Goal: Information Seeking & Learning: Learn about a topic

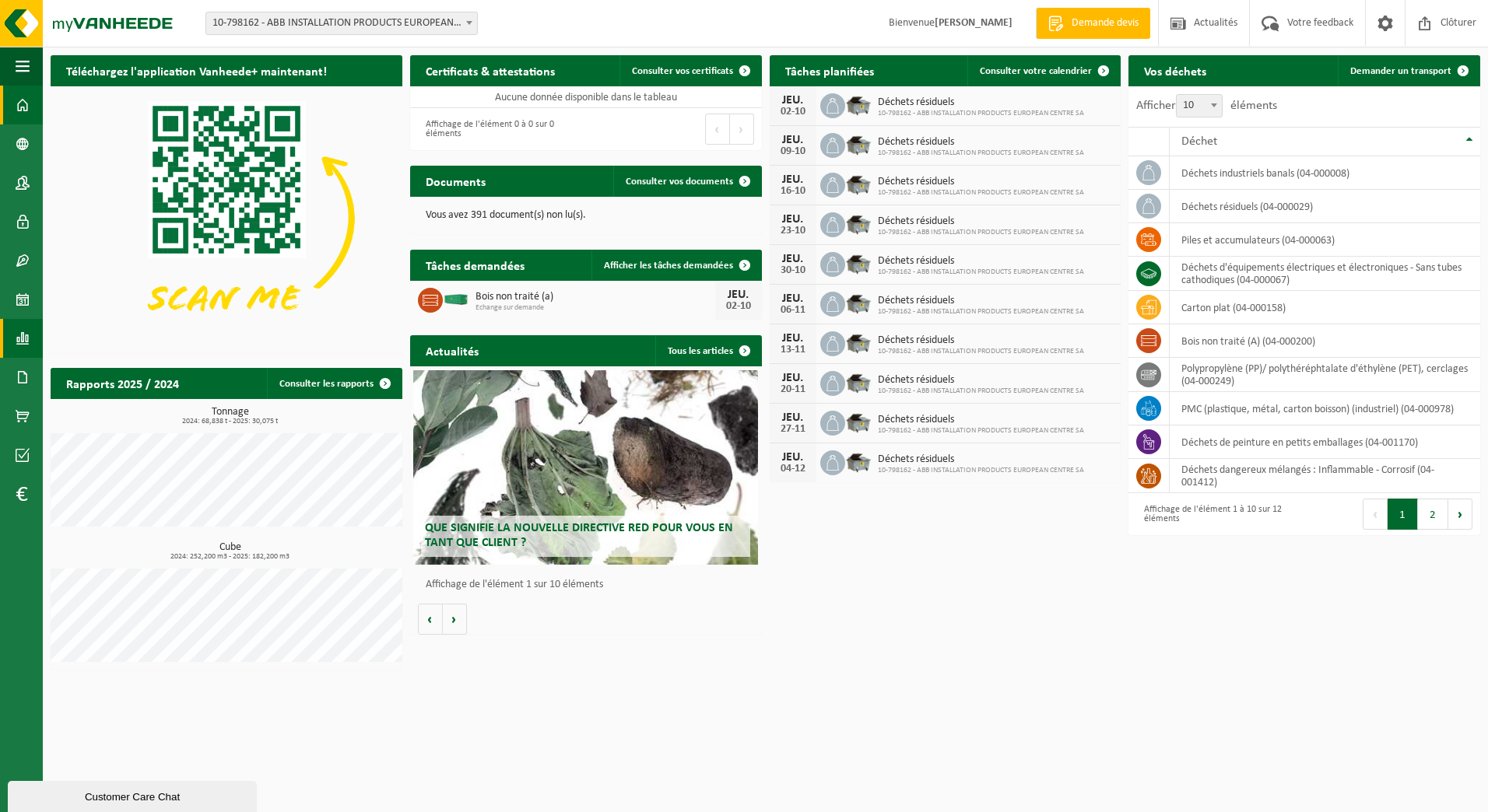
click at [25, 338] on span at bounding box center [22, 338] width 14 height 39
click at [98, 337] on span "Sous forme de graphique" at bounding box center [148, 338] width 116 height 30
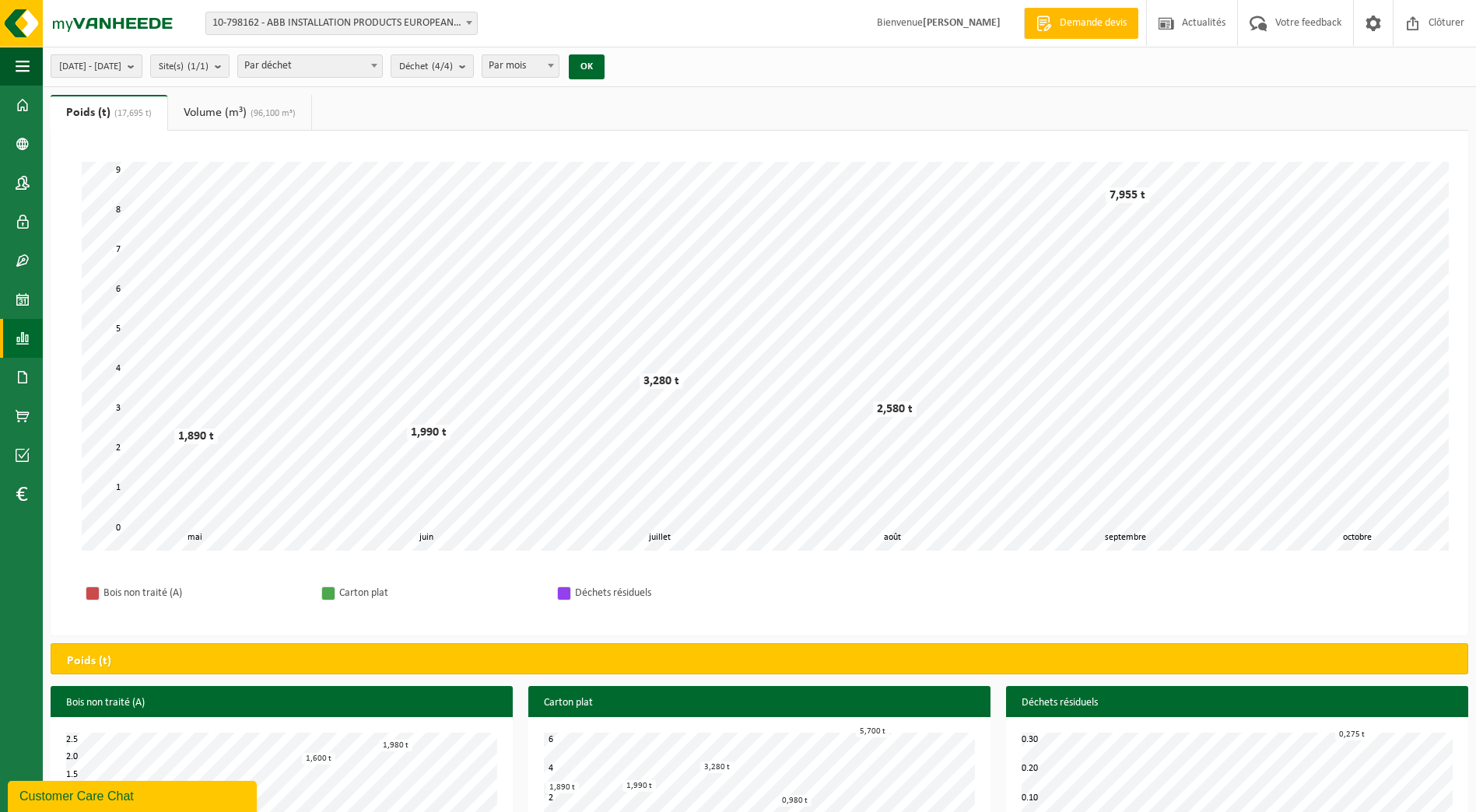
click at [142, 72] on button "[DATE] - [DATE]" at bounding box center [96, 66] width 92 height 23
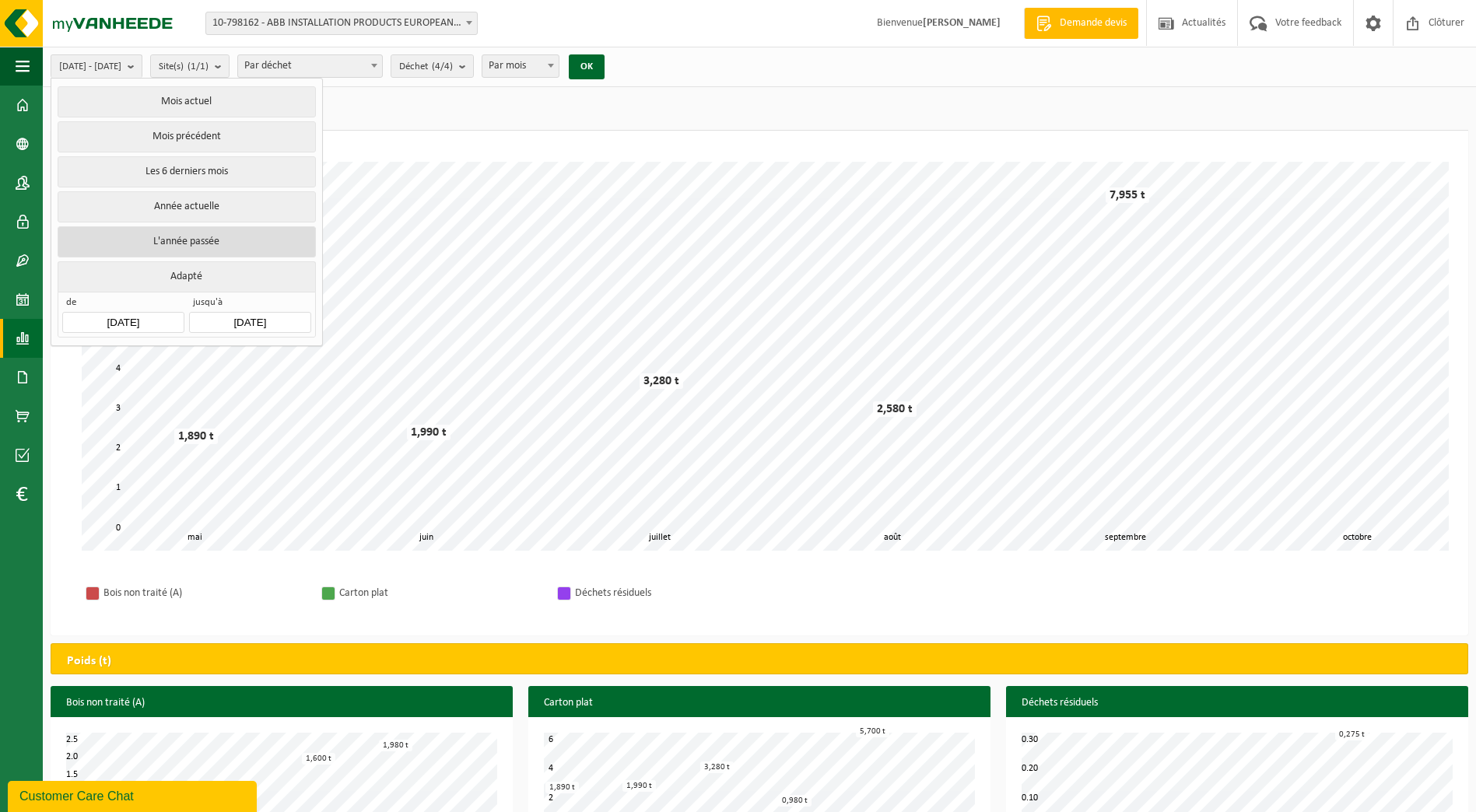
click at [165, 230] on button "L'année passée" at bounding box center [187, 242] width 258 height 31
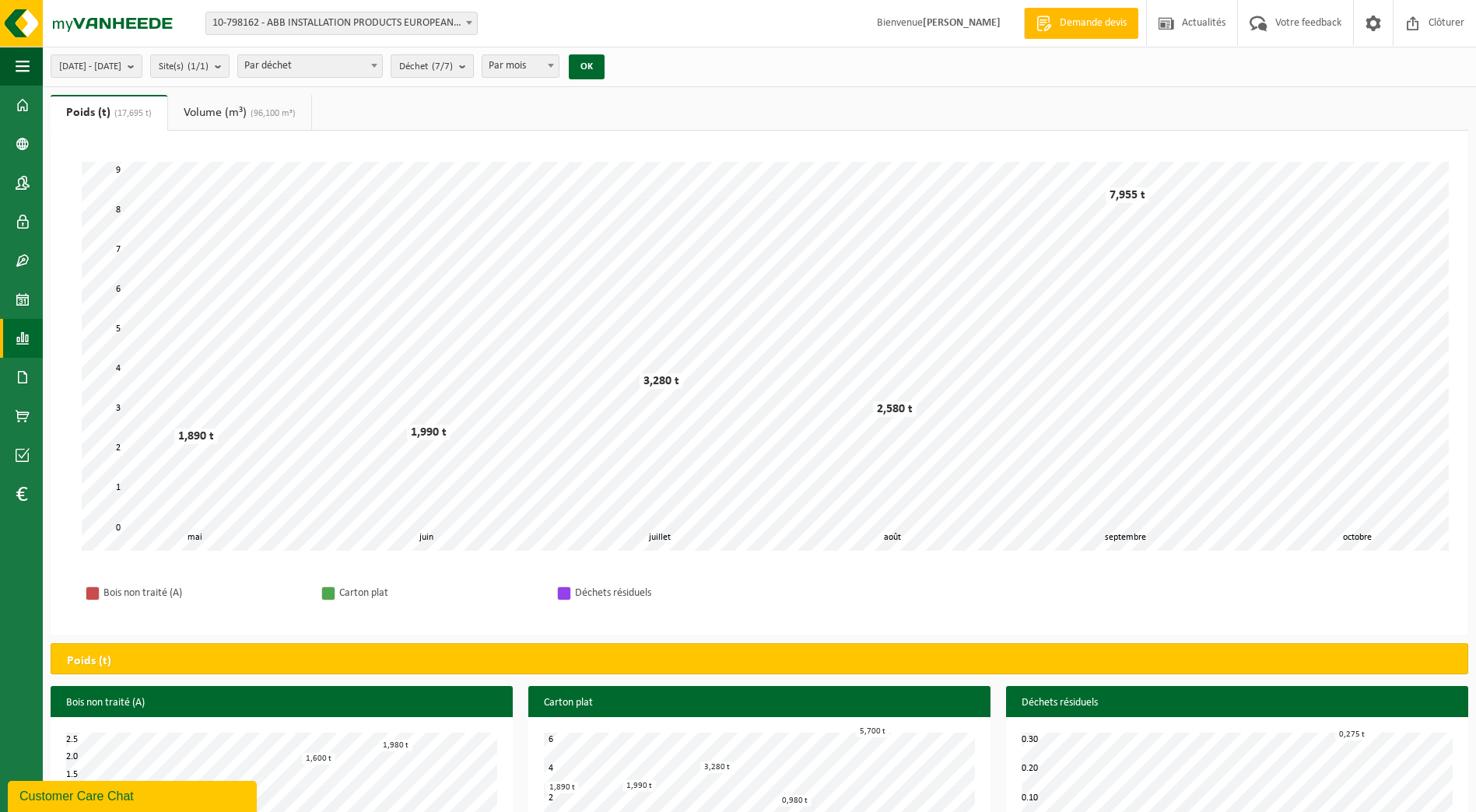
click at [474, 70] on button "Déchet (7/7)" at bounding box center [432, 66] width 83 height 23
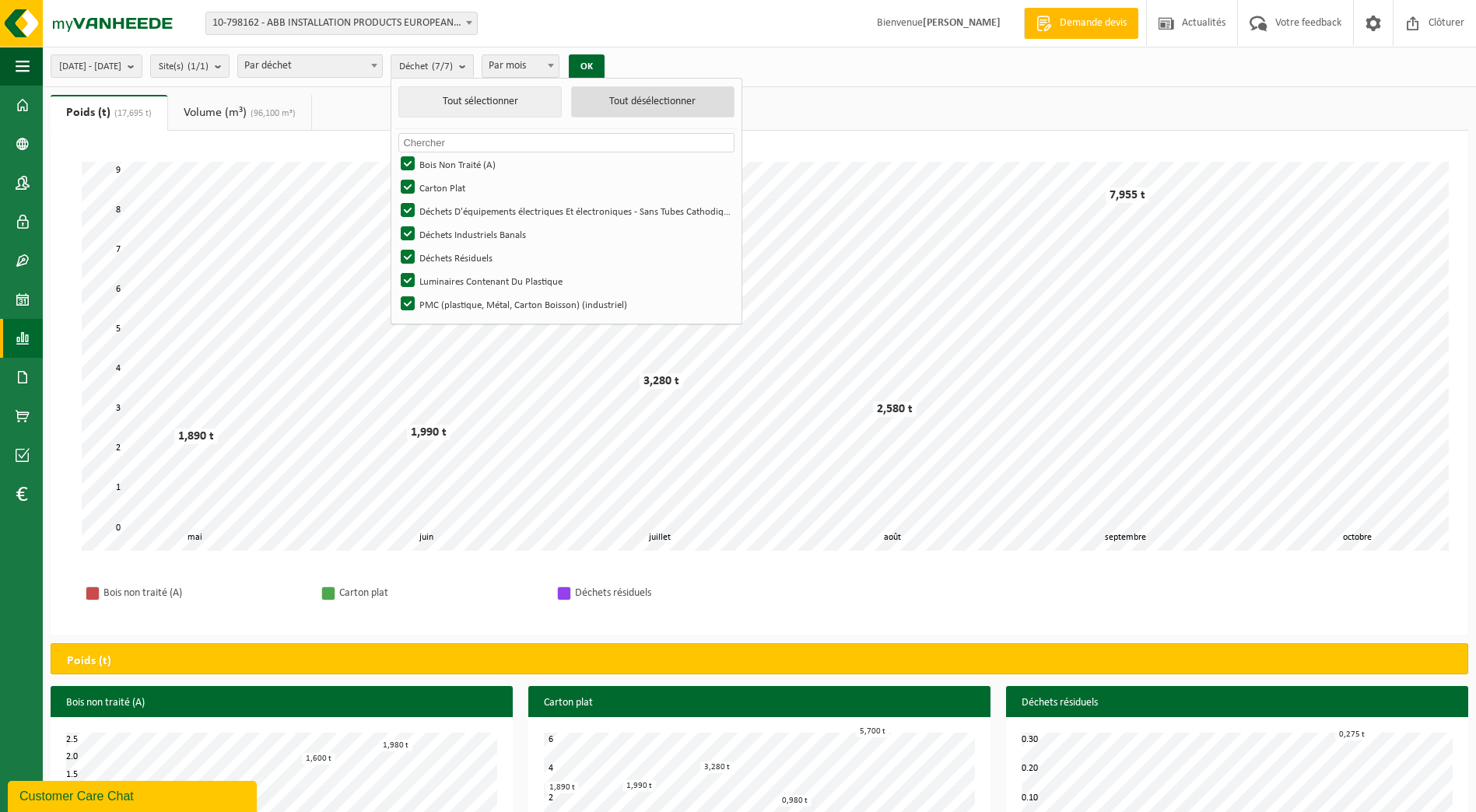
click at [681, 109] on button "Tout désélectionner" at bounding box center [653, 102] width 163 height 31
checkbox input "false"
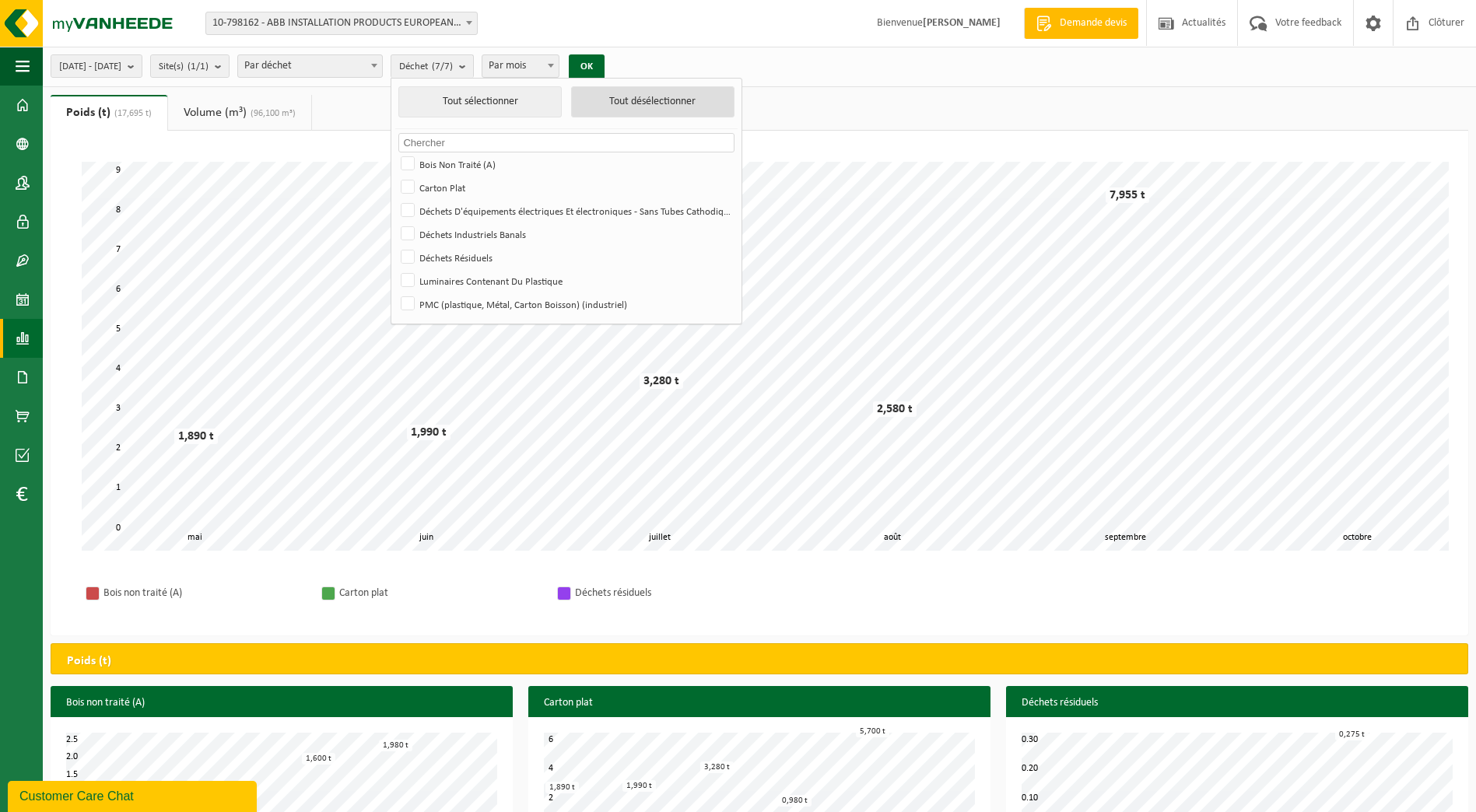
checkbox input "false"
click at [462, 170] on label "Bois Non Traité (A)" at bounding box center [565, 164] width 335 height 23
click at [395, 153] on input "Bois Non Traité (A)" at bounding box center [395, 152] width 1 height 1
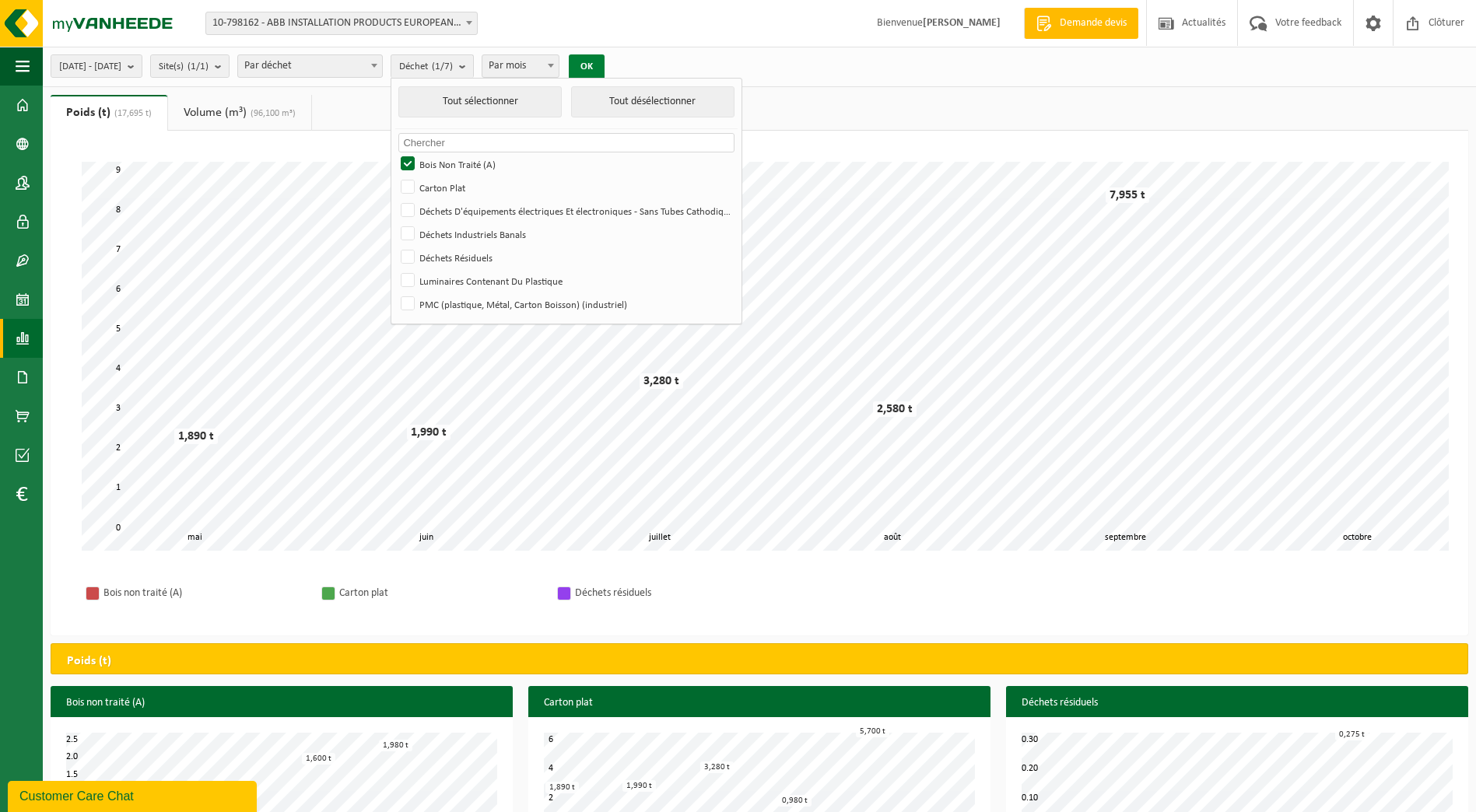
click at [604, 69] on button "OK" at bounding box center [587, 66] width 36 height 25
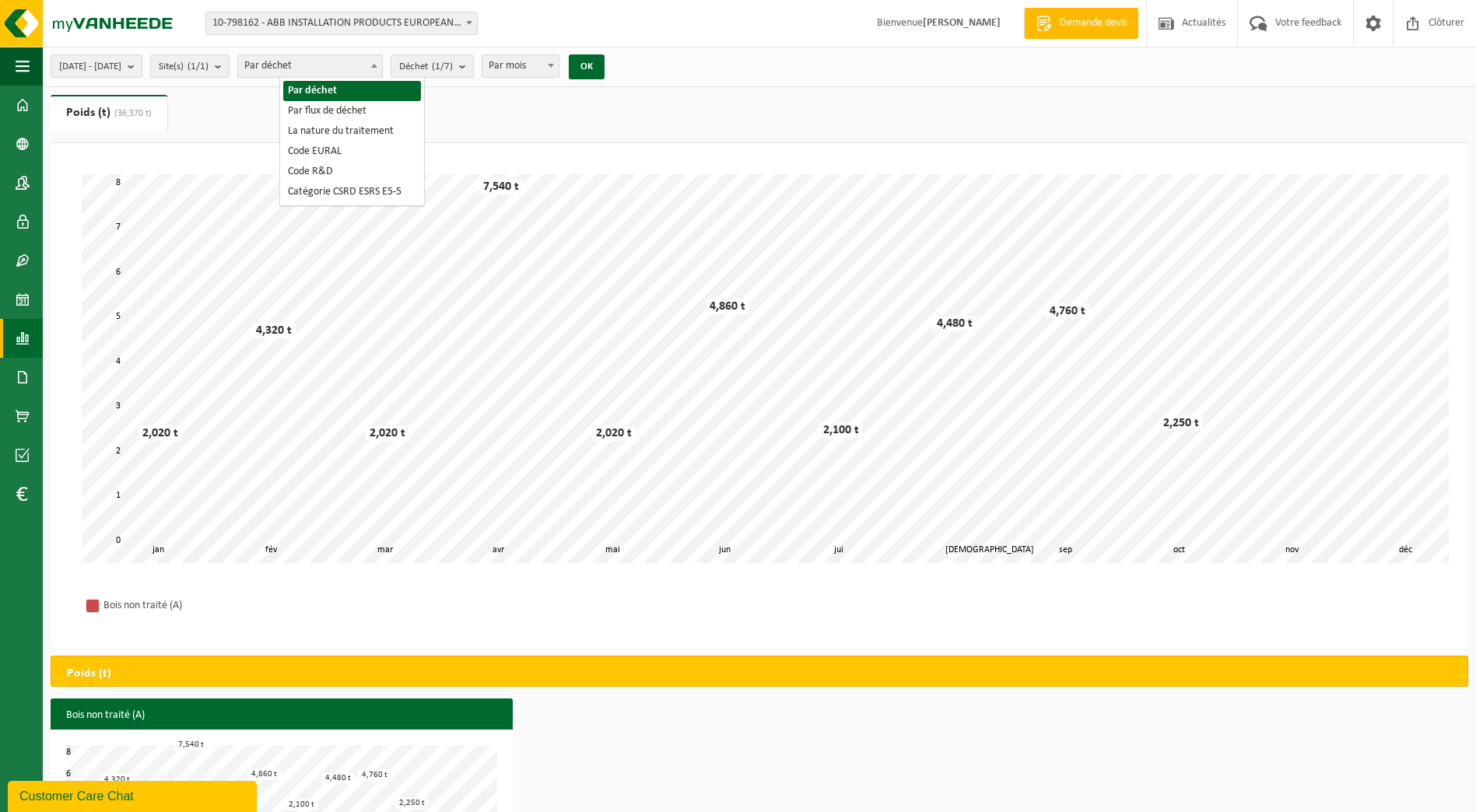
click at [382, 69] on span "Par déchet" at bounding box center [311, 66] width 144 height 22
click at [473, 62] on b "submit" at bounding box center [467, 66] width 14 height 22
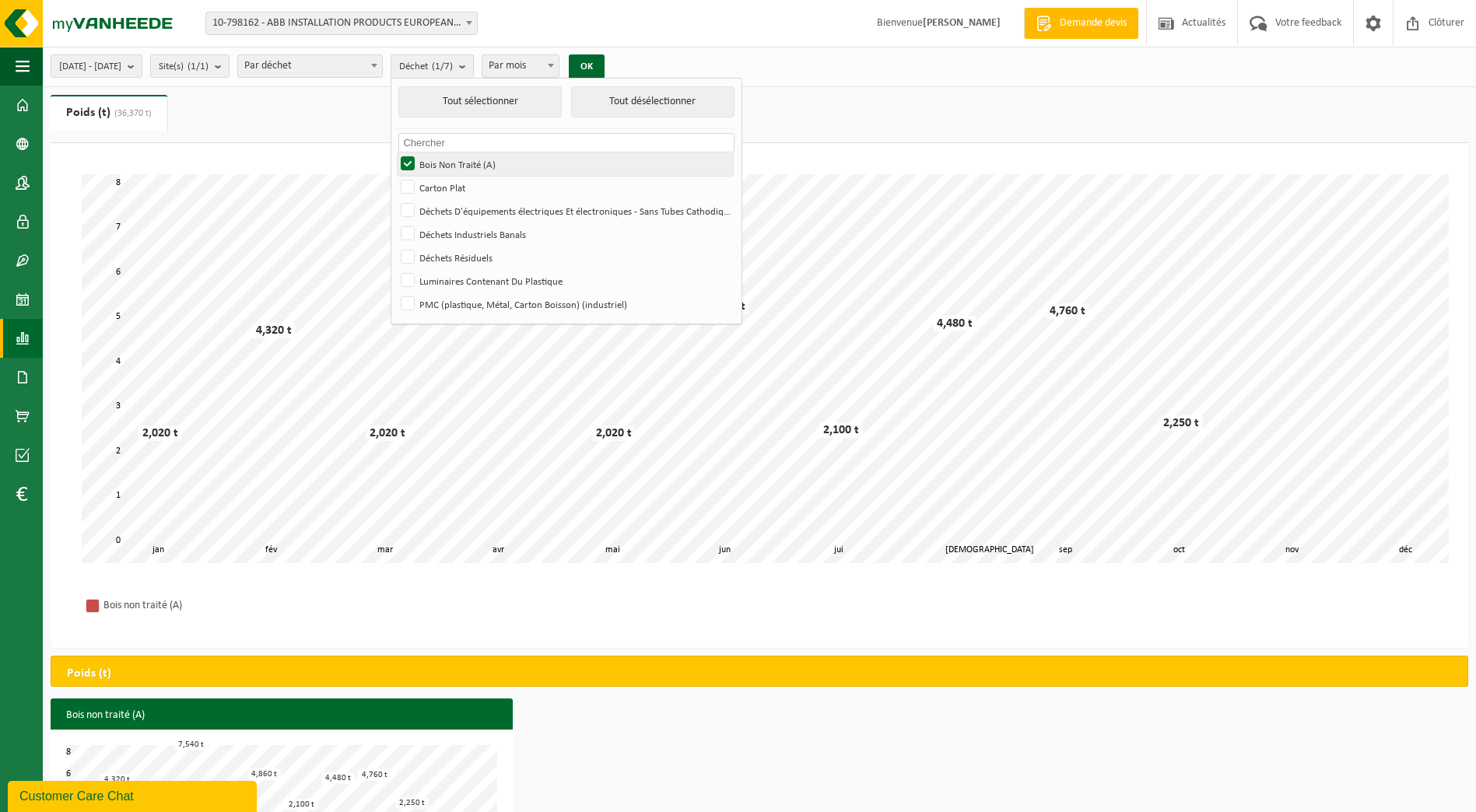
click at [451, 154] on label "Bois Non Traité (A)" at bounding box center [565, 164] width 335 height 23
click at [395, 153] on input "Bois Non Traité (A)" at bounding box center [395, 152] width 1 height 1
checkbox input "false"
click at [457, 185] on label "Carton Plat" at bounding box center [565, 187] width 335 height 23
click at [395, 176] on input "Carton Plat" at bounding box center [395, 175] width 1 height 1
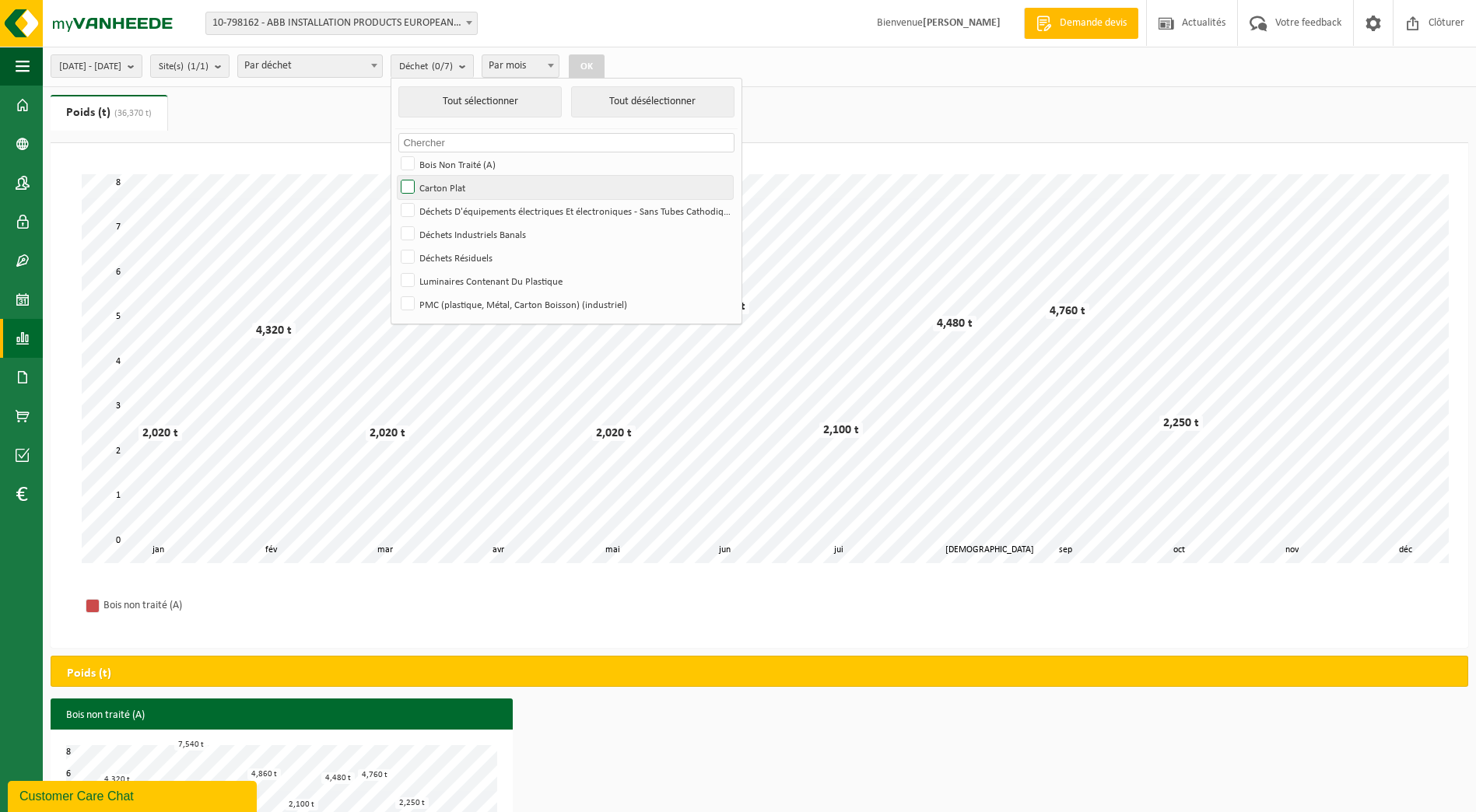
checkbox input "true"
click at [604, 58] on button "OK" at bounding box center [587, 66] width 36 height 25
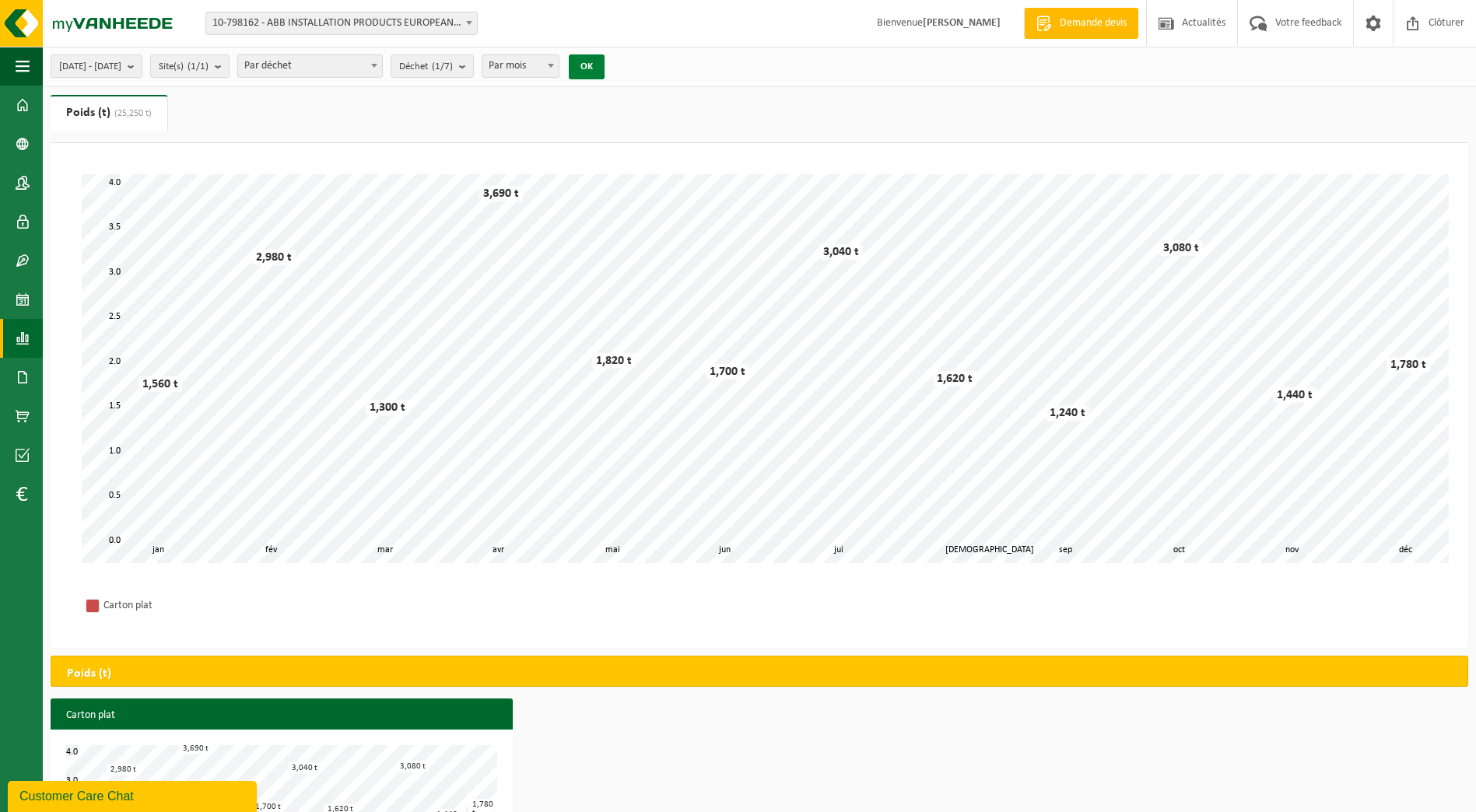
click at [604, 58] on button "OK" at bounding box center [587, 66] width 36 height 25
click at [559, 57] on span at bounding box center [551, 65] width 15 height 20
click at [559, 69] on span "Par mois" at bounding box center [520, 66] width 76 height 22
click at [572, 90] on div "[DATE] - [DATE] Mois actuel Mois précédent Les 6 derniers mois Année actuelle L…" at bounding box center [738, 438] width 1476 height 878
click at [559, 76] on span "Par mois" at bounding box center [520, 66] width 76 height 22
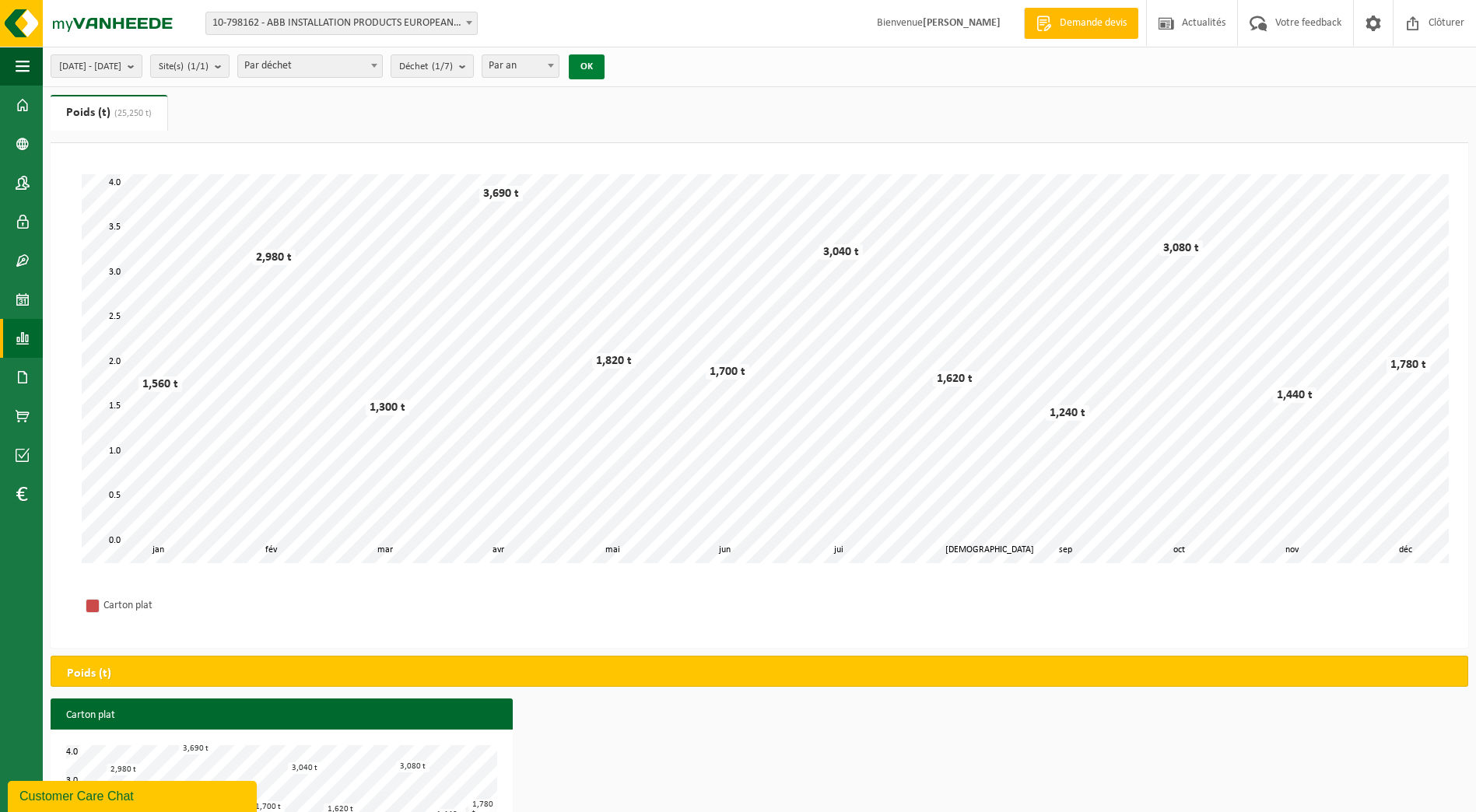
click at [604, 64] on button "OK" at bounding box center [587, 66] width 36 height 25
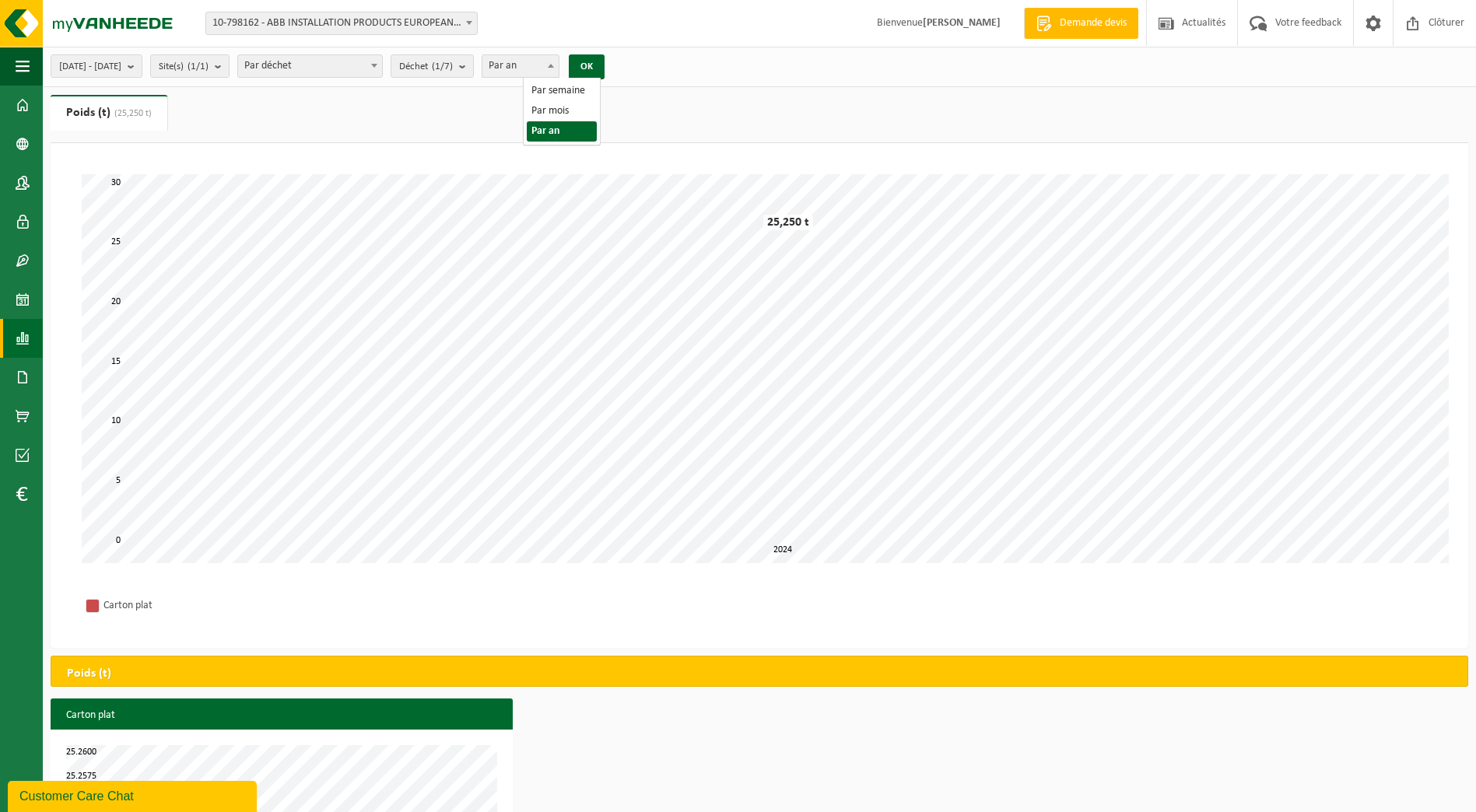
click at [559, 62] on span "Par an" at bounding box center [520, 66] width 76 height 22
select select "2"
click at [604, 74] on button "OK" at bounding box center [587, 66] width 36 height 25
